Goal: Transaction & Acquisition: Purchase product/service

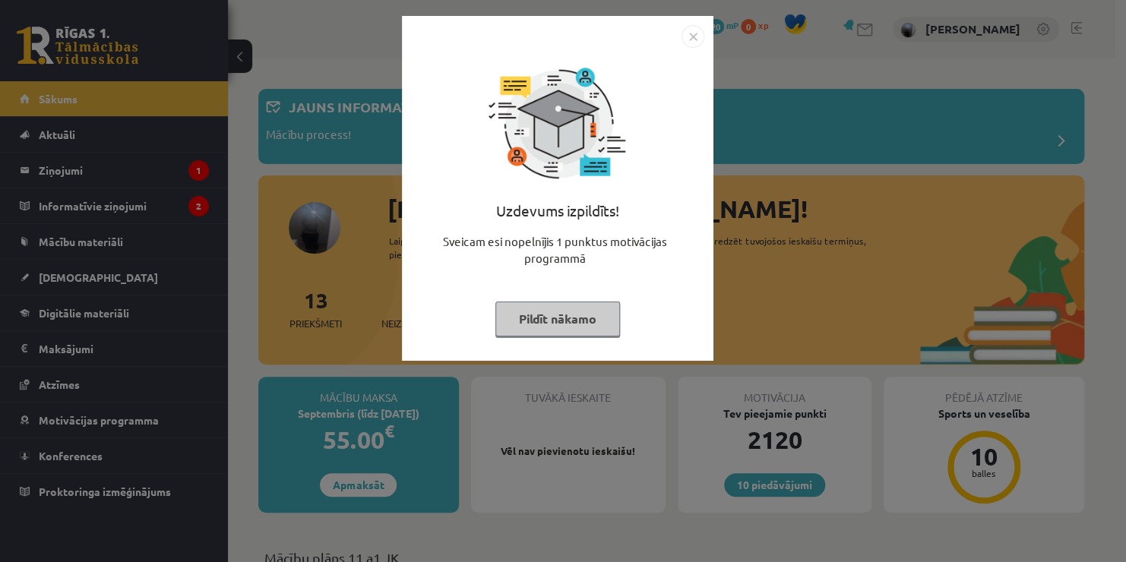
click at [546, 322] on button "Pildīt nākamo" at bounding box center [557, 319] width 125 height 35
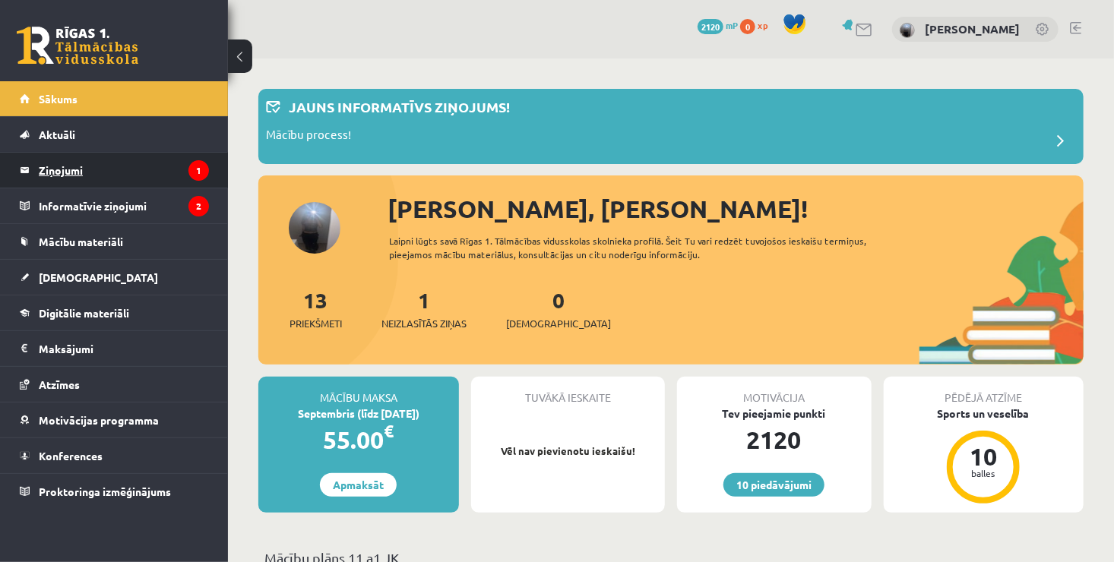
click at [151, 172] on legend "Ziņojumi 1" at bounding box center [124, 170] width 170 height 35
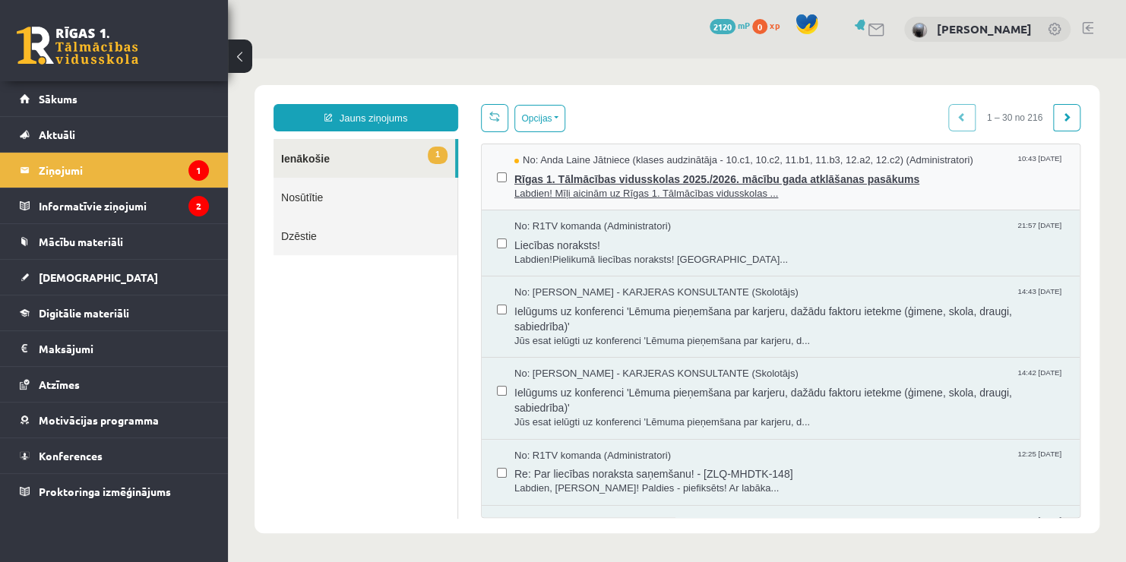
click at [668, 182] on span "Rīgas 1. Tālmācības vidusskolas 2025./2026. mācību gada atklāšanas pasākums" at bounding box center [789, 177] width 550 height 19
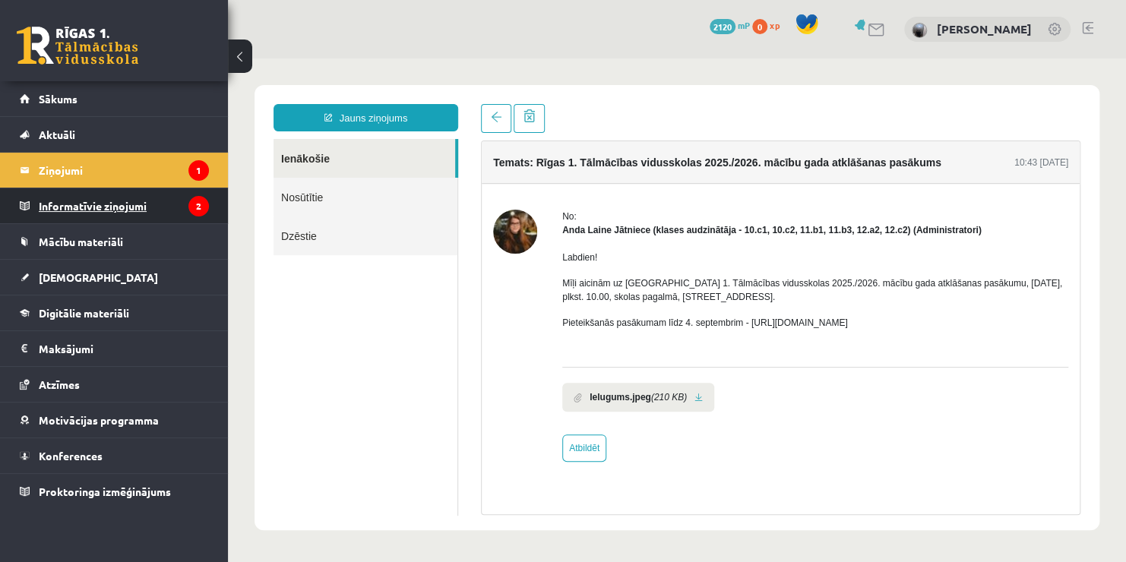
click at [185, 211] on legend "Informatīvie ziņojumi 2" at bounding box center [124, 205] width 170 height 35
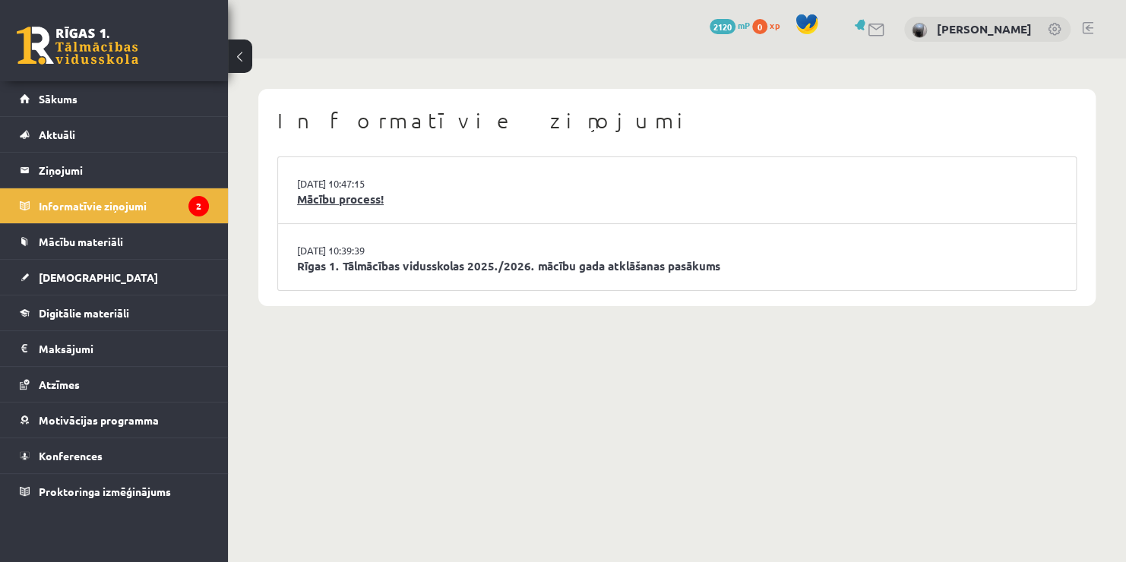
click at [366, 198] on link "Mācību process!" at bounding box center [677, 199] width 760 height 17
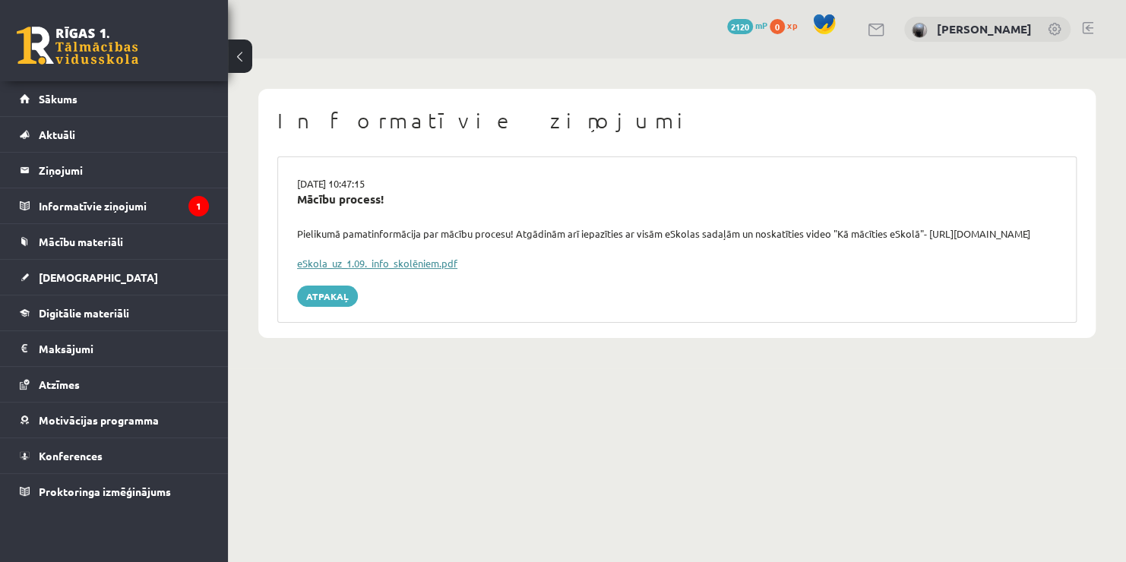
click at [348, 270] on link "eSkola_uz_1.09._info_skolēniem.pdf" at bounding box center [377, 263] width 160 height 13
click at [114, 207] on legend "Informatīvie ziņojumi 1" at bounding box center [124, 205] width 170 height 35
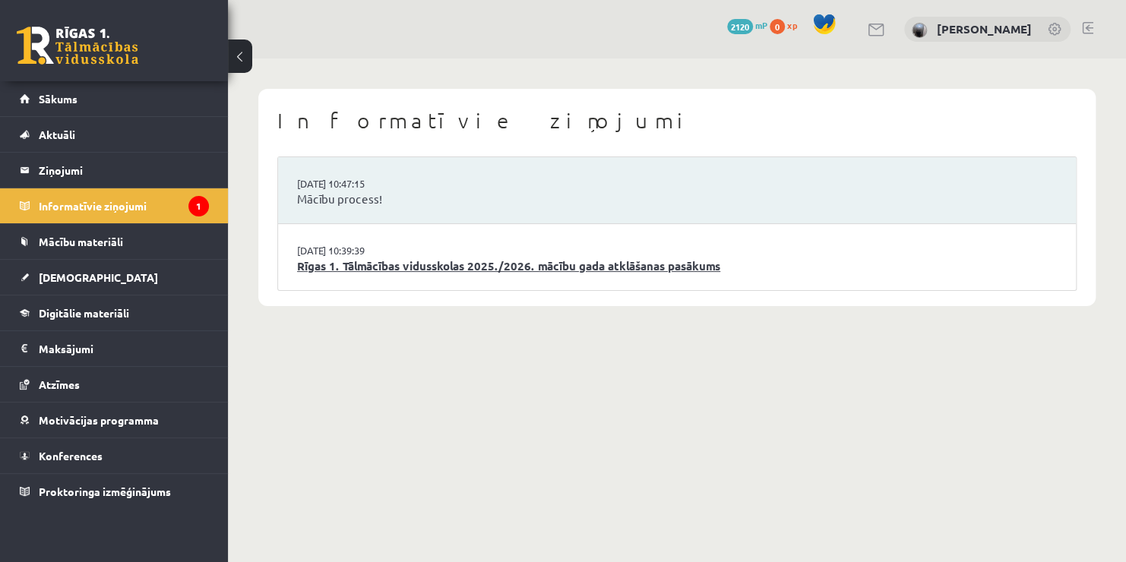
click at [494, 265] on link "Rīgas 1. Tālmācības vidusskolas 2025./2026. mācību gada atklāšanas pasākums" at bounding box center [677, 266] width 760 height 17
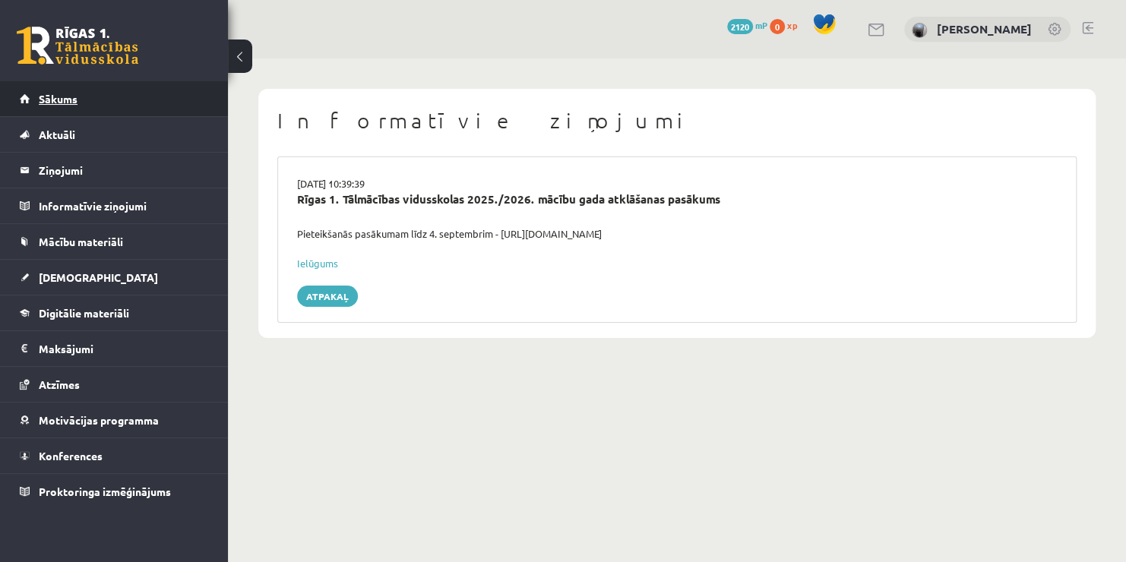
click at [204, 102] on link "Sākums" at bounding box center [114, 98] width 189 height 35
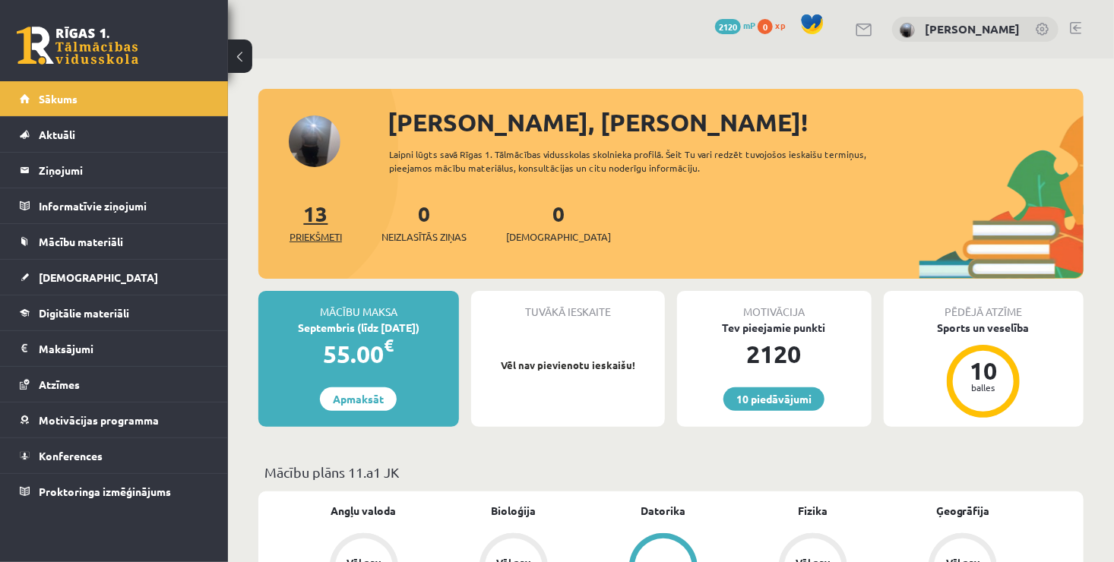
click at [304, 234] on span "Priekšmeti" at bounding box center [316, 237] width 52 height 15
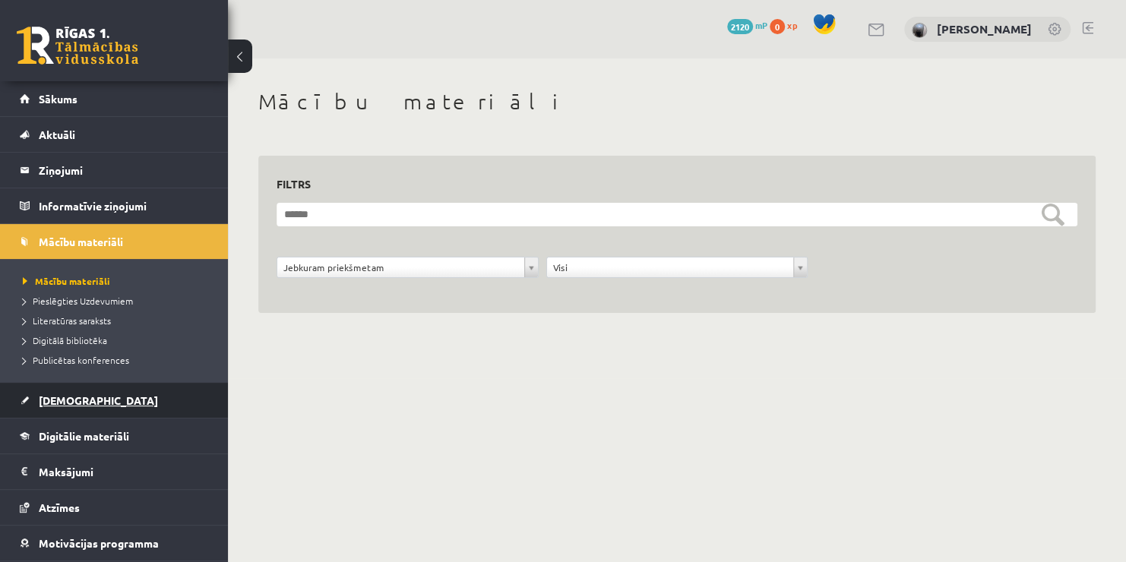
click at [144, 405] on link "[DEMOGRAPHIC_DATA]" at bounding box center [114, 400] width 189 height 35
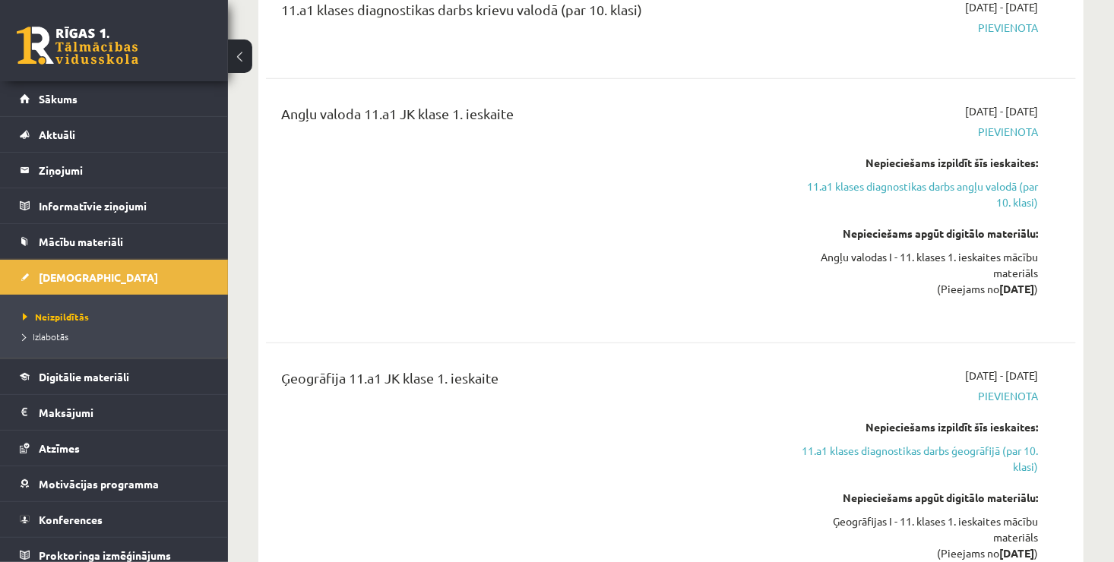
scroll to position [394, 0]
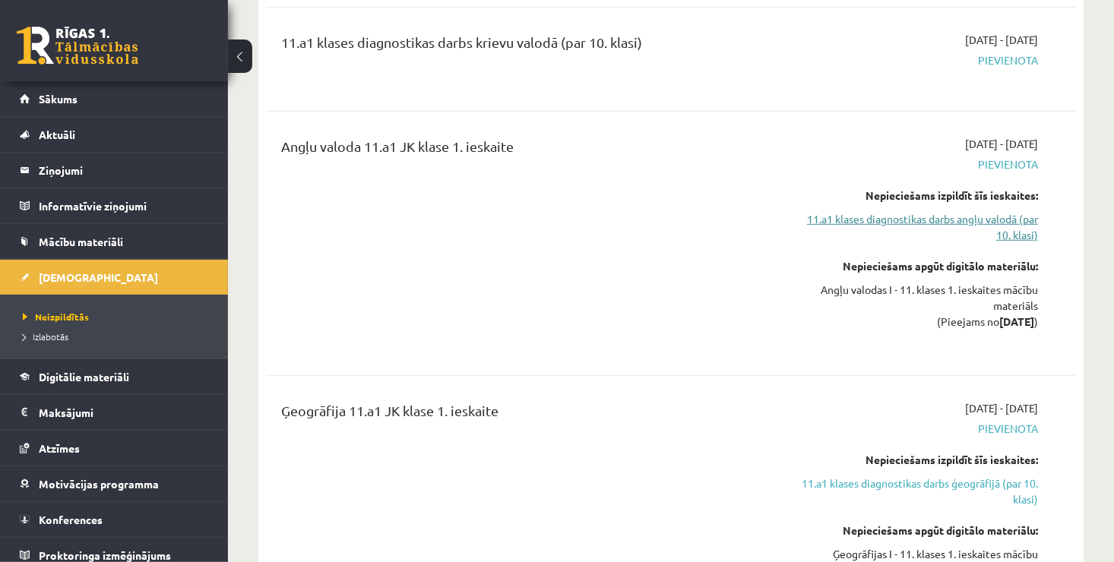
click at [923, 219] on link "11.a1 klases diagnostikas darbs angļu valodā (par 10. klasi)" at bounding box center [919, 227] width 237 height 32
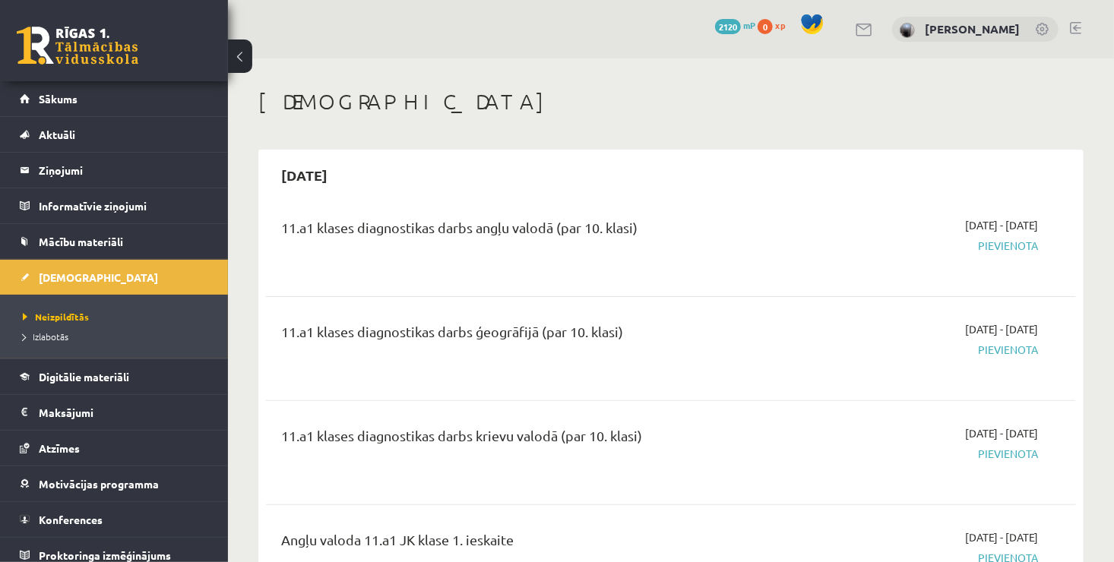
click at [294, 99] on h1 "[DEMOGRAPHIC_DATA]" at bounding box center [670, 102] width 825 height 26
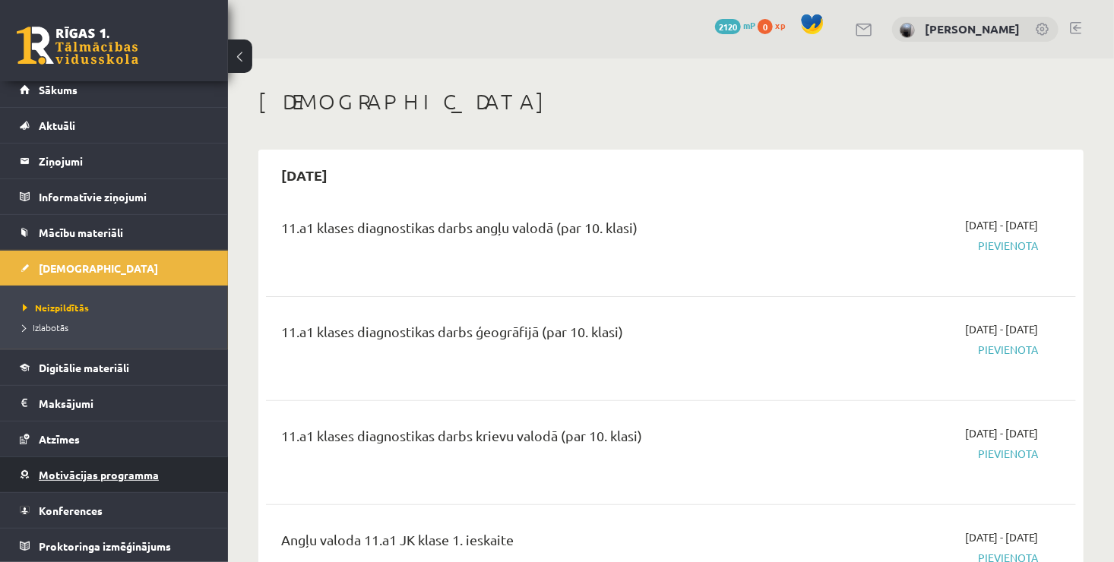
click at [94, 467] on link "Motivācijas programma" at bounding box center [114, 474] width 189 height 35
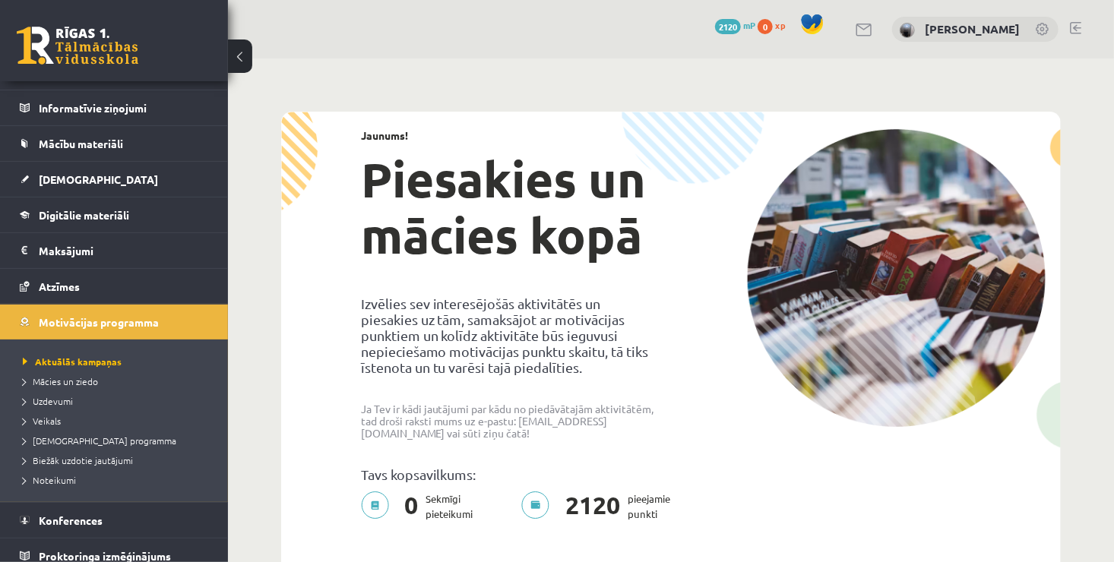
scroll to position [107, 0]
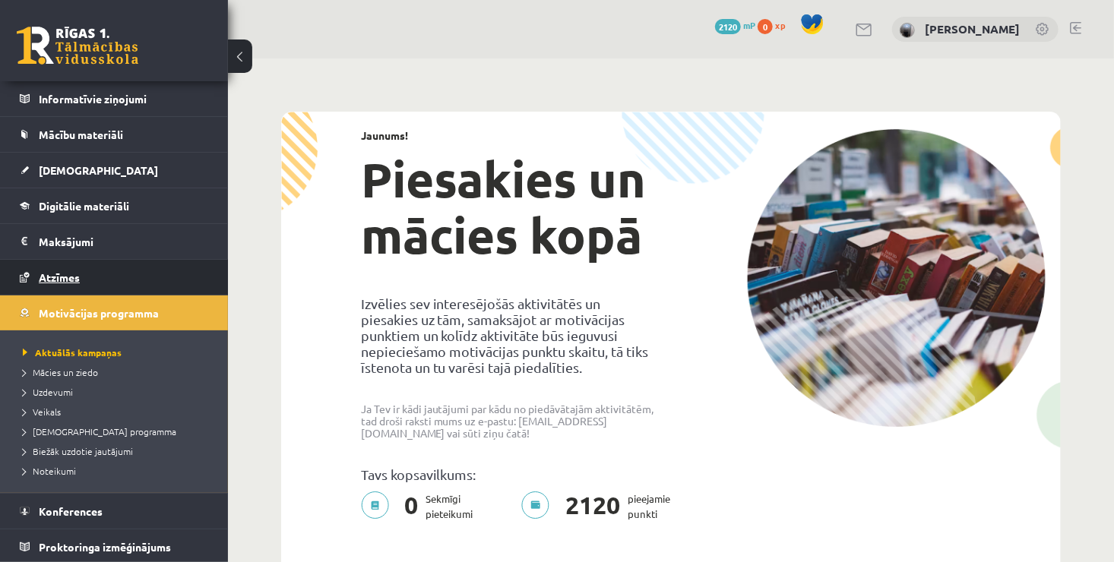
click at [117, 274] on link "Atzīmes" at bounding box center [114, 277] width 189 height 35
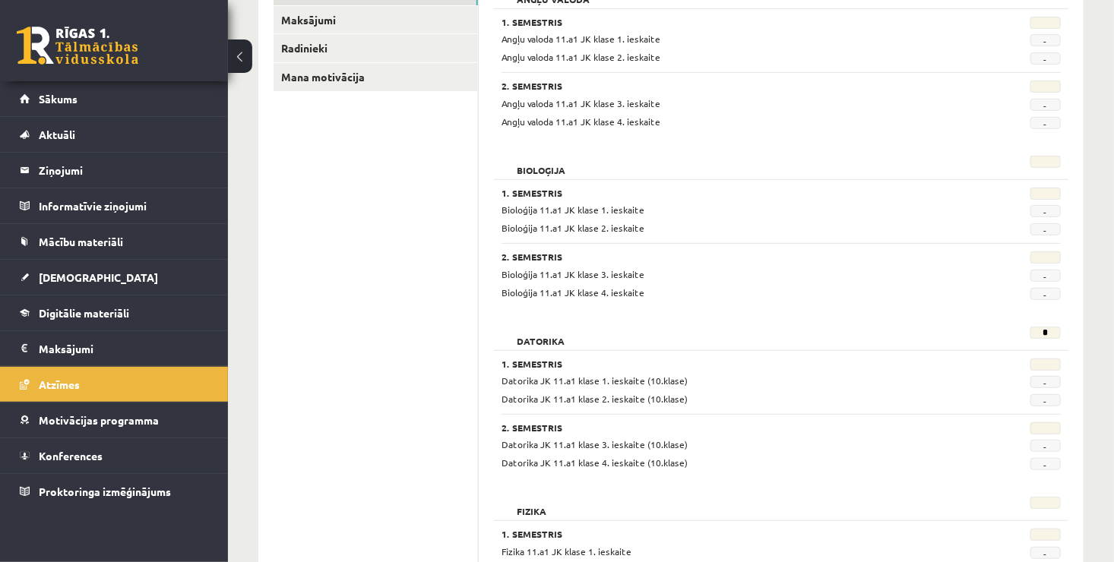
scroll to position [237, 0]
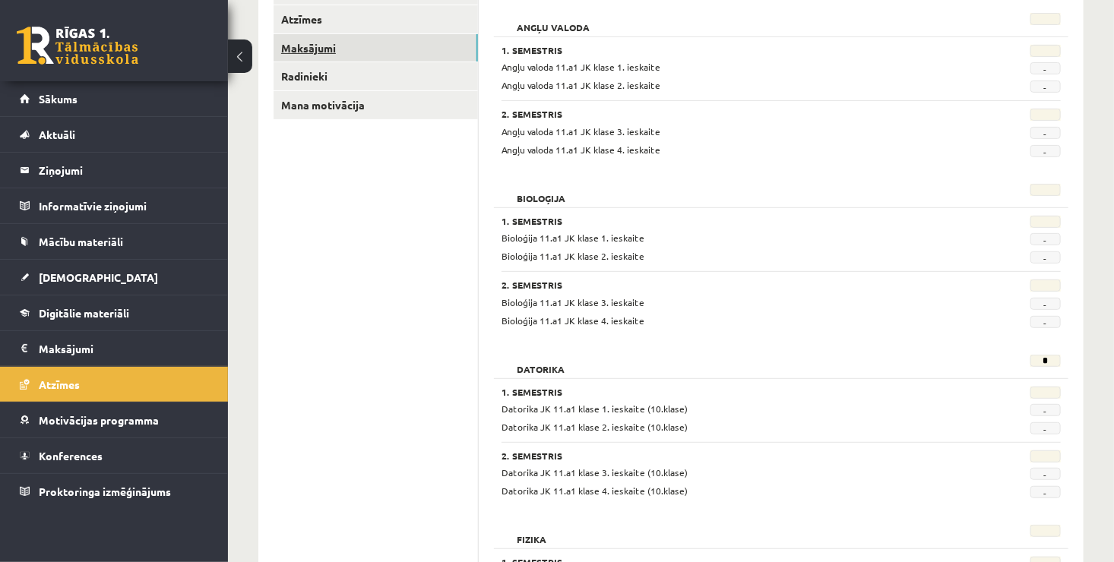
click at [314, 40] on link "Maksājumi" at bounding box center [376, 48] width 204 height 28
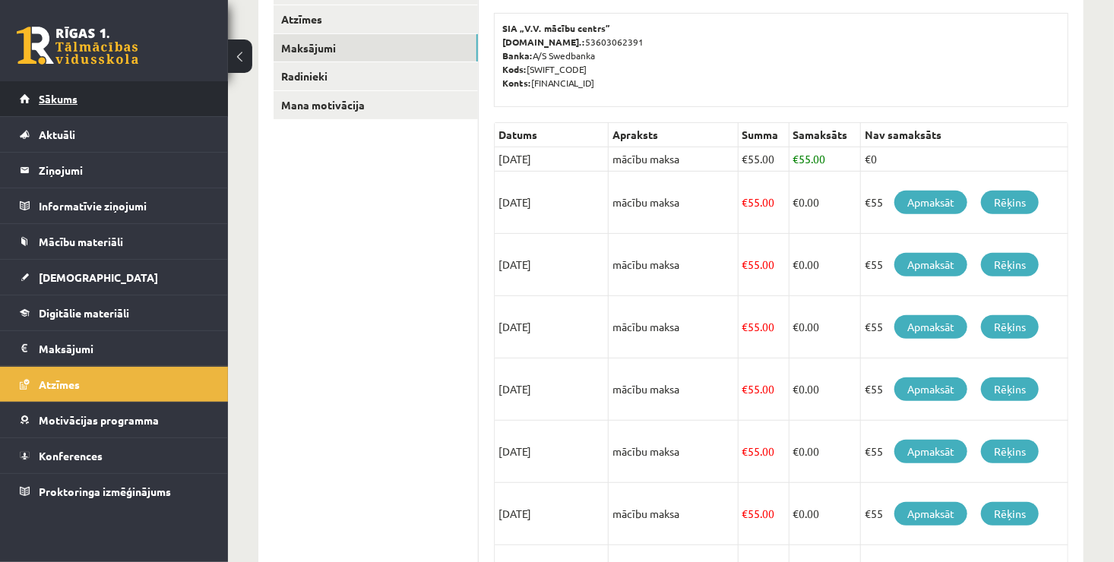
click at [171, 99] on link "Sākums" at bounding box center [114, 98] width 189 height 35
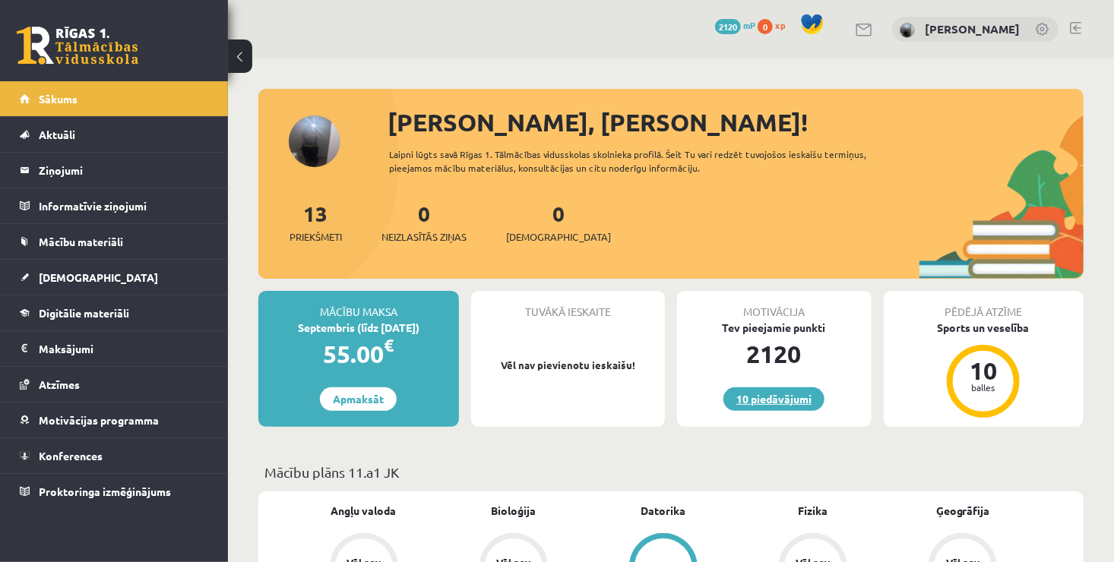
click at [761, 397] on link "10 piedāvājumi" at bounding box center [773, 400] width 101 height 24
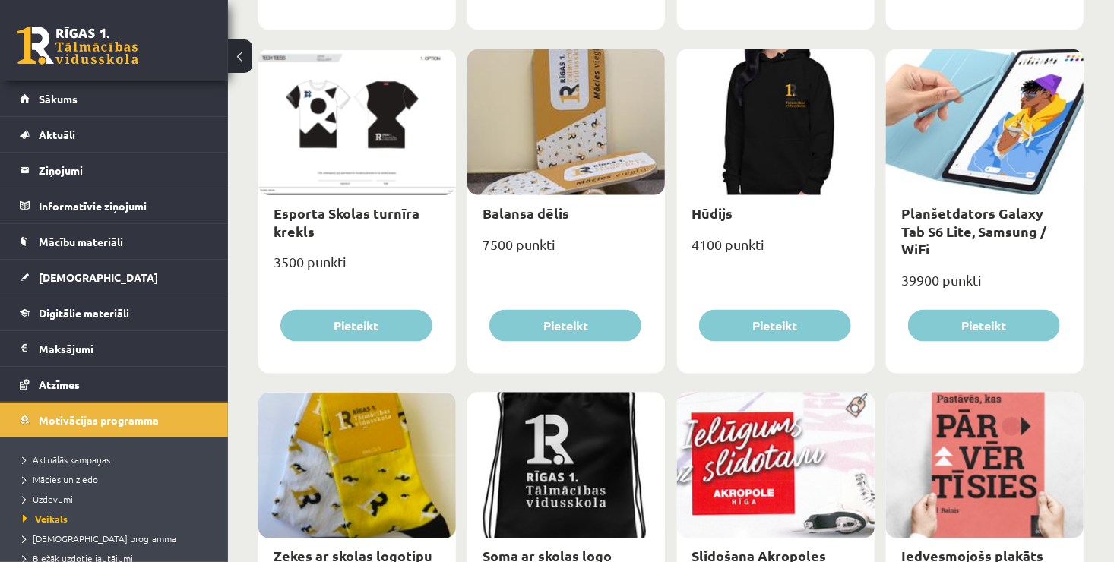
scroll to position [910, 0]
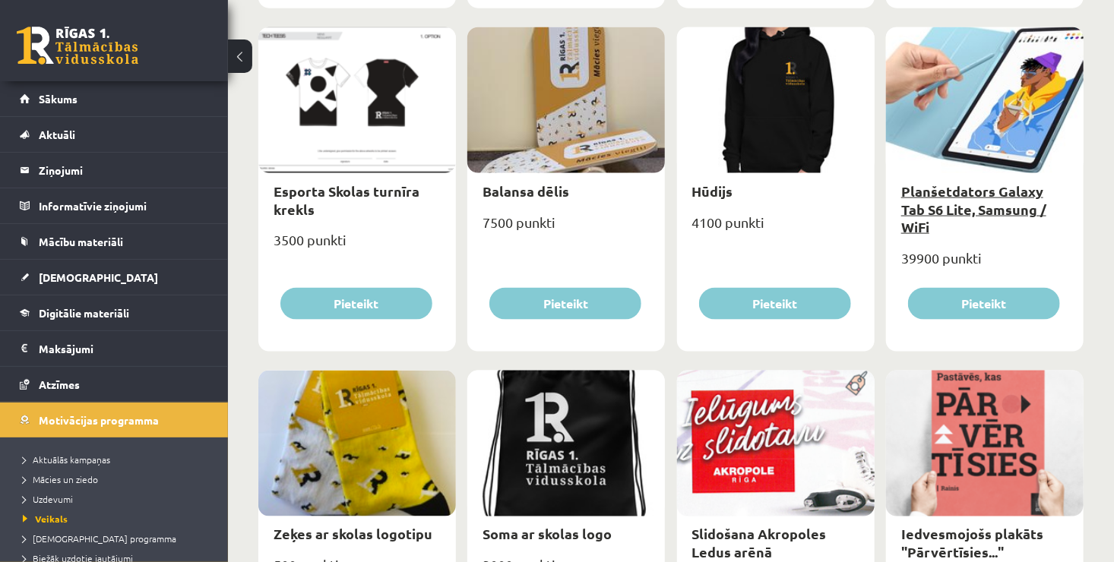
click at [964, 195] on link "Planšetdators Galaxy Tab S6 Lite, Samsung / WiFi" at bounding box center [973, 208] width 145 height 53
type input "*"
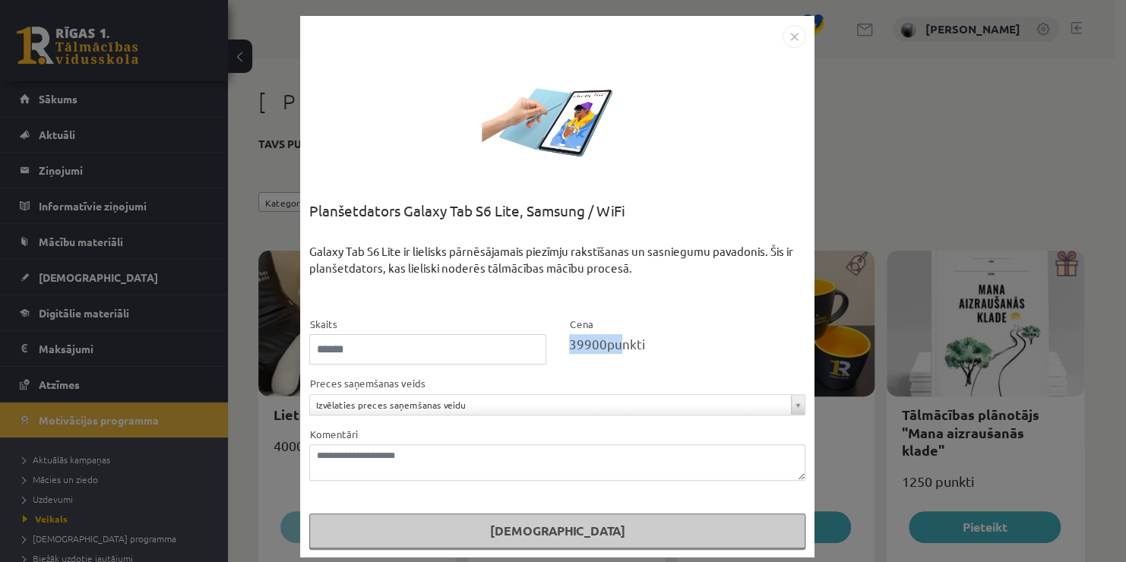
drag, startPoint x: 562, startPoint y: 345, endPoint x: 606, endPoint y: 344, distance: 43.3
click at [606, 344] on div "39900 punkti" at bounding box center [687, 344] width 237 height 20
drag, startPoint x: 606, startPoint y: 344, endPoint x: 735, endPoint y: 365, distance: 130.8
click at [735, 365] on form "**********" at bounding box center [557, 432] width 496 height 234
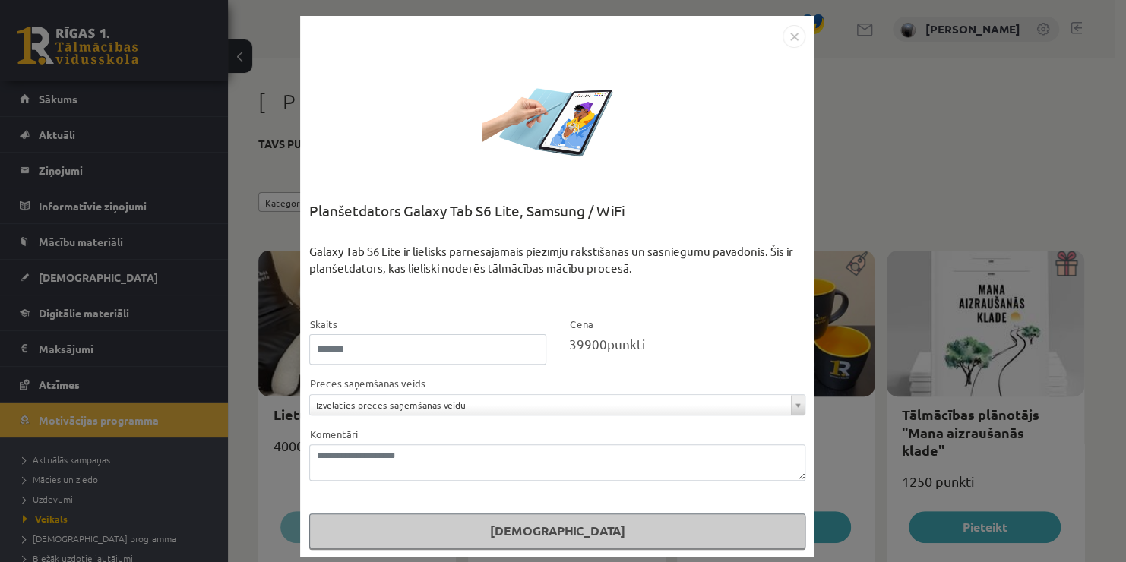
click at [789, 36] on img "Close" at bounding box center [794, 36] width 23 height 23
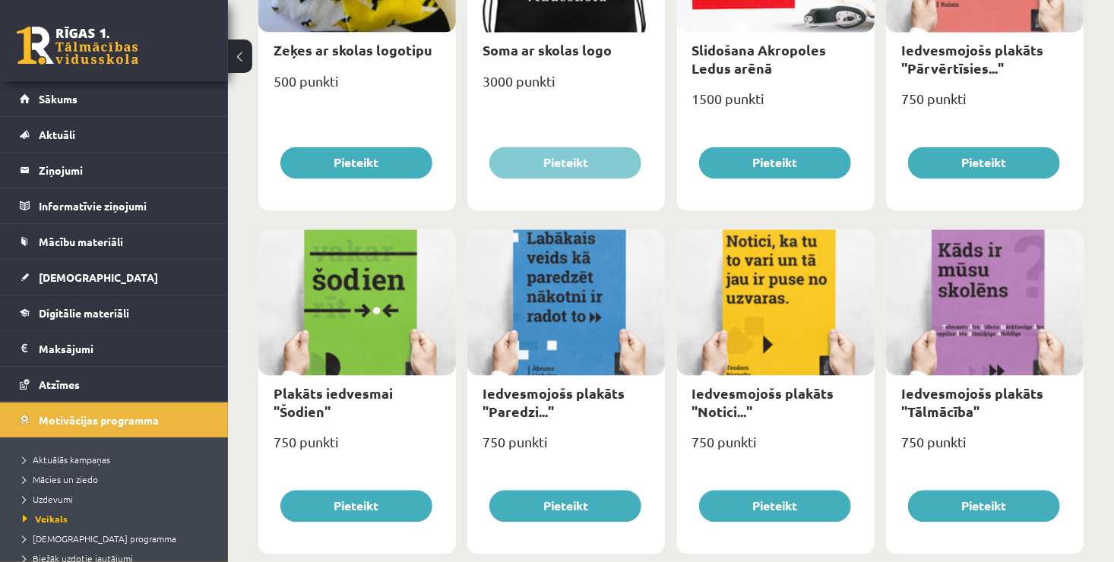
scroll to position [1772, 0]
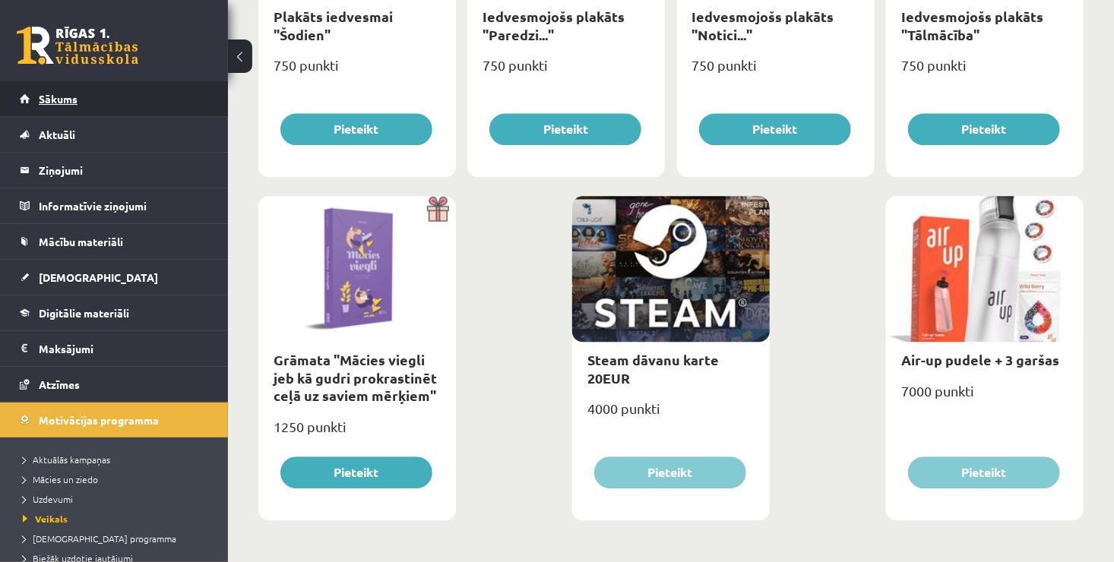
click at [102, 94] on link "Sākums" at bounding box center [114, 98] width 189 height 35
